Goal: Check status: Check status

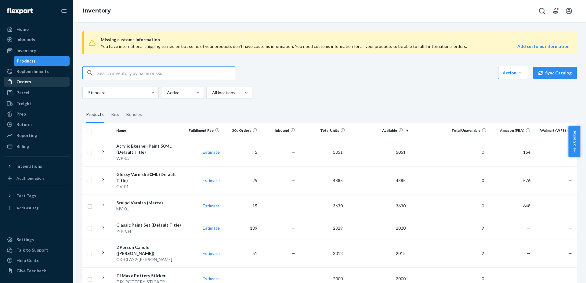
click at [39, 84] on div "Orders" at bounding box center [36, 81] width 65 height 9
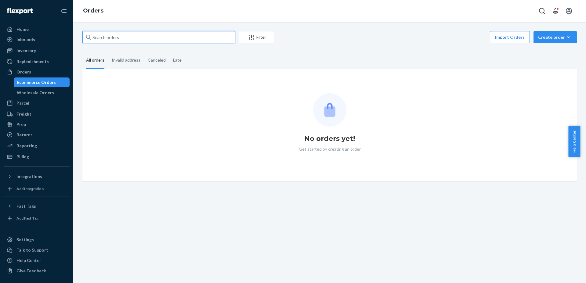
click at [163, 40] on input "text" at bounding box center [158, 37] width 152 height 12
paste input "114-9813064-5189832"
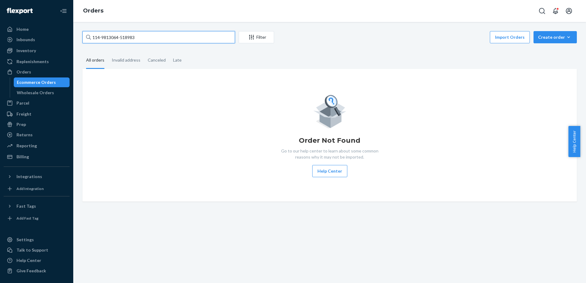
type input "114-9813064-518983"
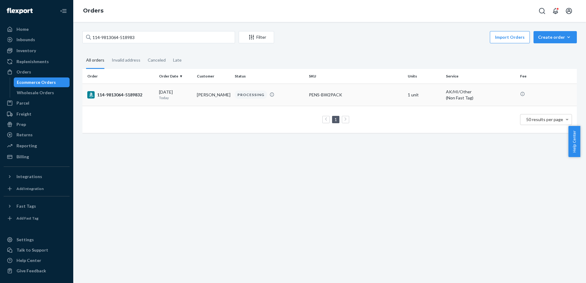
click at [117, 94] on div "114-9813064-5189832" at bounding box center [120, 94] width 67 height 7
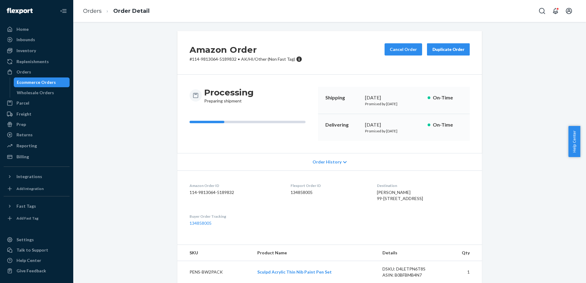
drag, startPoint x: 42, startPoint y: 78, endPoint x: 39, endPoint y: 83, distance: 6.2
click at [42, 78] on div "Ecommerce Orders" at bounding box center [41, 82] width 55 height 9
click at [40, 84] on div "Ecommerce Orders" at bounding box center [36, 82] width 39 height 6
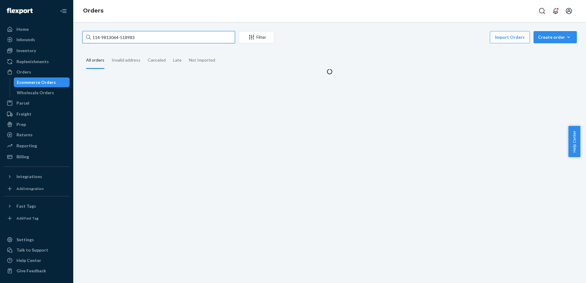
click at [144, 38] on input "114-9813064-518983" at bounding box center [158, 37] width 152 height 12
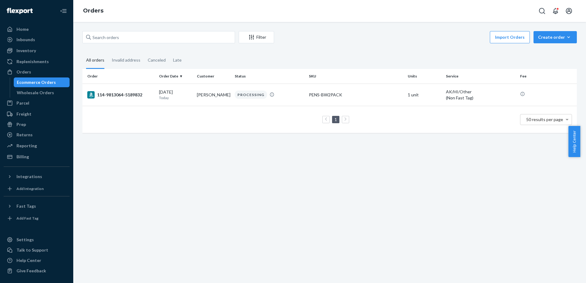
click at [32, 77] on link "Ecommerce Orders" at bounding box center [42, 82] width 56 height 10
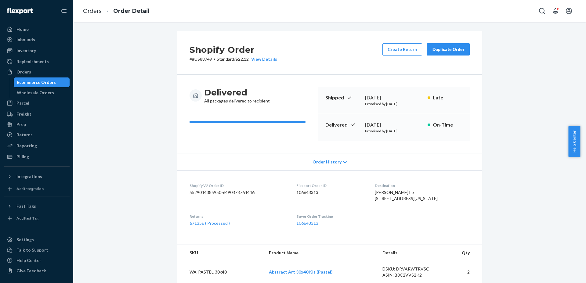
click at [47, 84] on div "Ecommerce Orders" at bounding box center [36, 82] width 39 height 6
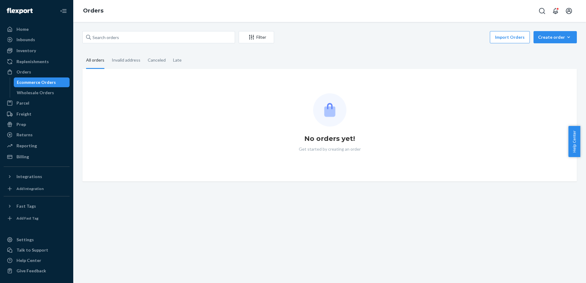
click at [47, 84] on div "Ecommerce Orders" at bounding box center [36, 82] width 39 height 6
click at [44, 90] on div "Wholesale Orders" at bounding box center [35, 93] width 37 height 6
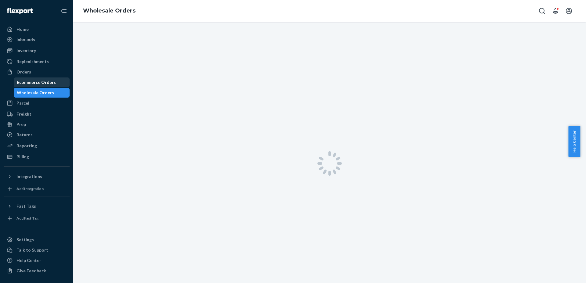
click at [41, 83] on div "Ecommerce Orders" at bounding box center [36, 82] width 39 height 6
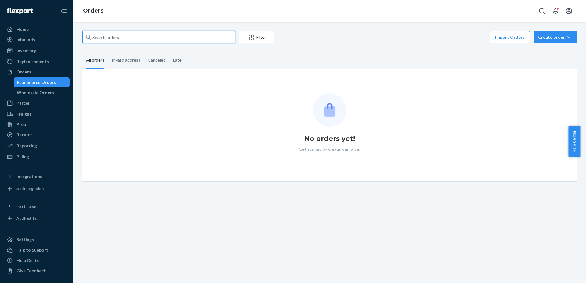
click at [132, 36] on input "text" at bounding box center [158, 37] width 152 height 12
paste input "Sonni Smith"
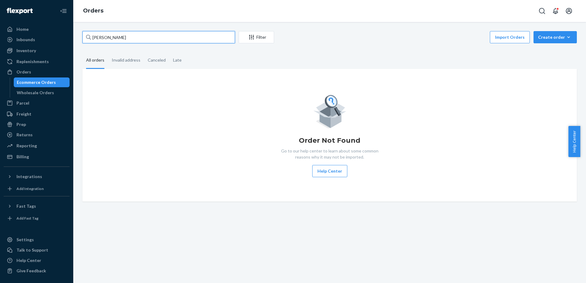
type input "Sonni Smith"
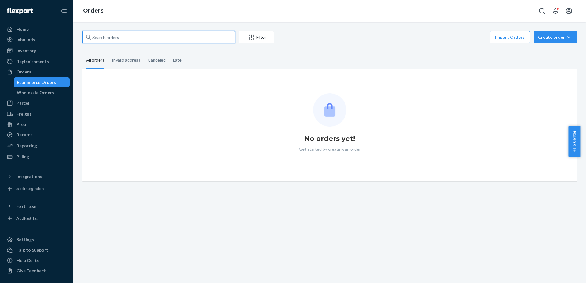
click at [145, 37] on input "text" at bounding box center [158, 37] width 152 height 12
paste input "Sonni Smith"
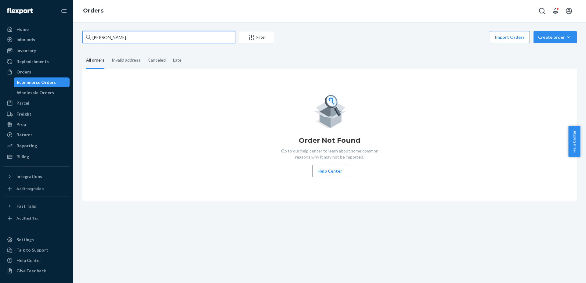
type input "Sonni Smith"
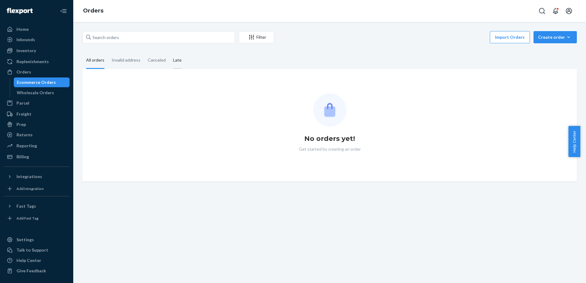
click at [169, 59] on div "Late" at bounding box center [177, 60] width 16 height 17
click at [169, 52] on input "Late" at bounding box center [169, 52] width 0 height 0
click at [100, 63] on div "All orders" at bounding box center [95, 60] width 18 height 17
click at [82, 52] on input "All orders" at bounding box center [82, 52] width 0 height 0
click at [46, 92] on div "Wholesale Orders" at bounding box center [35, 93] width 37 height 6
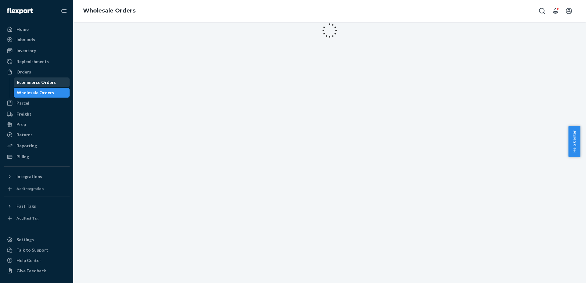
click at [33, 81] on div "Ecommerce Orders" at bounding box center [36, 82] width 39 height 6
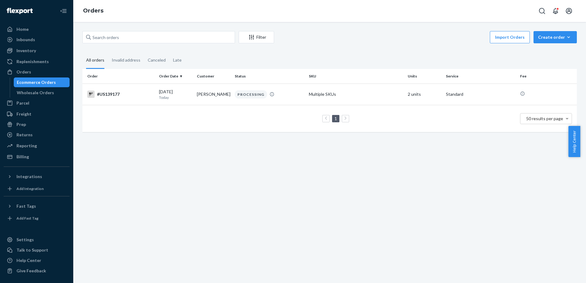
click at [25, 80] on div "Ecommerce Orders" at bounding box center [36, 82] width 39 height 6
click at [26, 53] on div "Inventory" at bounding box center [26, 51] width 20 height 6
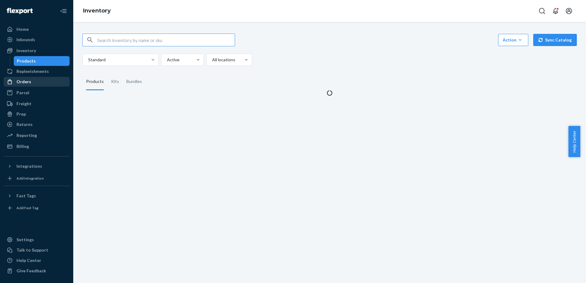
click at [28, 82] on div "Orders" at bounding box center [23, 82] width 15 height 6
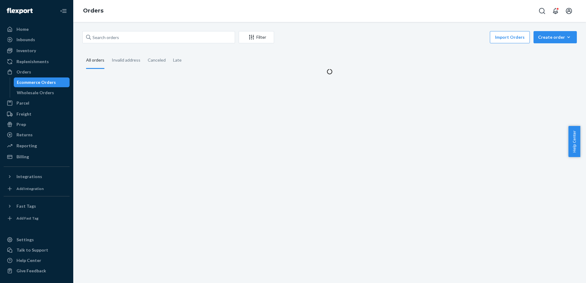
click at [28, 82] on div "Ecommerce Orders" at bounding box center [36, 82] width 39 height 6
click at [154, 61] on div "Canceled" at bounding box center [157, 60] width 18 height 17
click at [144, 52] on input "Canceled" at bounding box center [144, 52] width 0 height 0
click at [99, 63] on div "All orders" at bounding box center [95, 60] width 18 height 17
click at [82, 52] on input "All orders" at bounding box center [82, 52] width 0 height 0
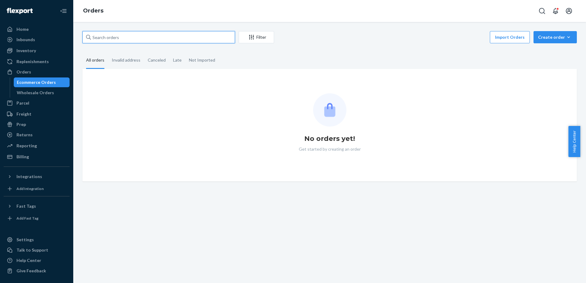
click at [121, 41] on input "text" at bounding box center [158, 37] width 152 height 12
paste input "112-3235005-6391439"
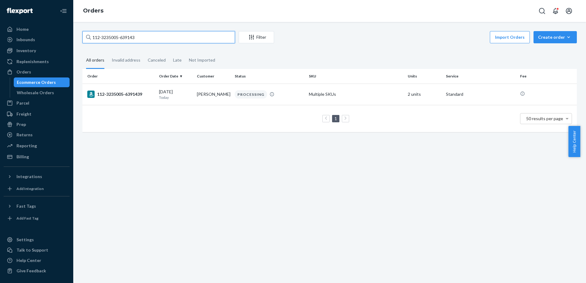
paste input "[CREDIT_CARD_NUMBER]"
paste input "2549564-0750620"
paste input "9505944-9286629"
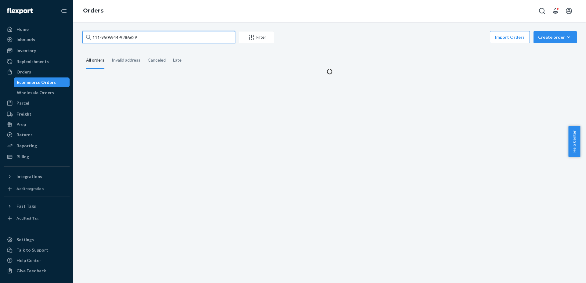
type input "111-9505944-9286629"
click at [160, 42] on input "text" at bounding box center [158, 37] width 152 height 12
paste input "[PERSON_NAME]"
type input "[PERSON_NAME]"
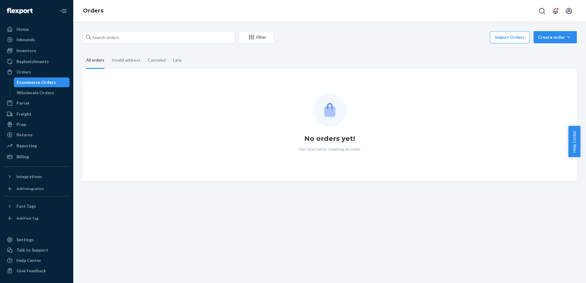
click at [96, 64] on div "All orders" at bounding box center [95, 60] width 18 height 17
click at [82, 52] on input "All orders" at bounding box center [82, 52] width 0 height 0
click at [97, 61] on div "All orders" at bounding box center [95, 60] width 18 height 17
click at [82, 52] on input "All orders" at bounding box center [82, 52] width 0 height 0
click at [180, 59] on div "Late" at bounding box center [177, 60] width 16 height 17
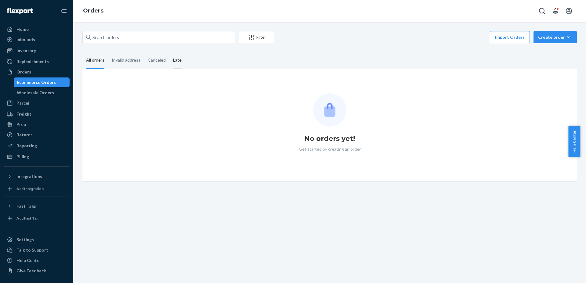
click at [169, 52] on input "Late" at bounding box center [169, 52] width 0 height 0
click at [86, 65] on div "All orders" at bounding box center [95, 60] width 18 height 17
click at [82, 52] on input "All orders" at bounding box center [82, 52] width 0 height 0
